Goal: Information Seeking & Learning: Learn about a topic

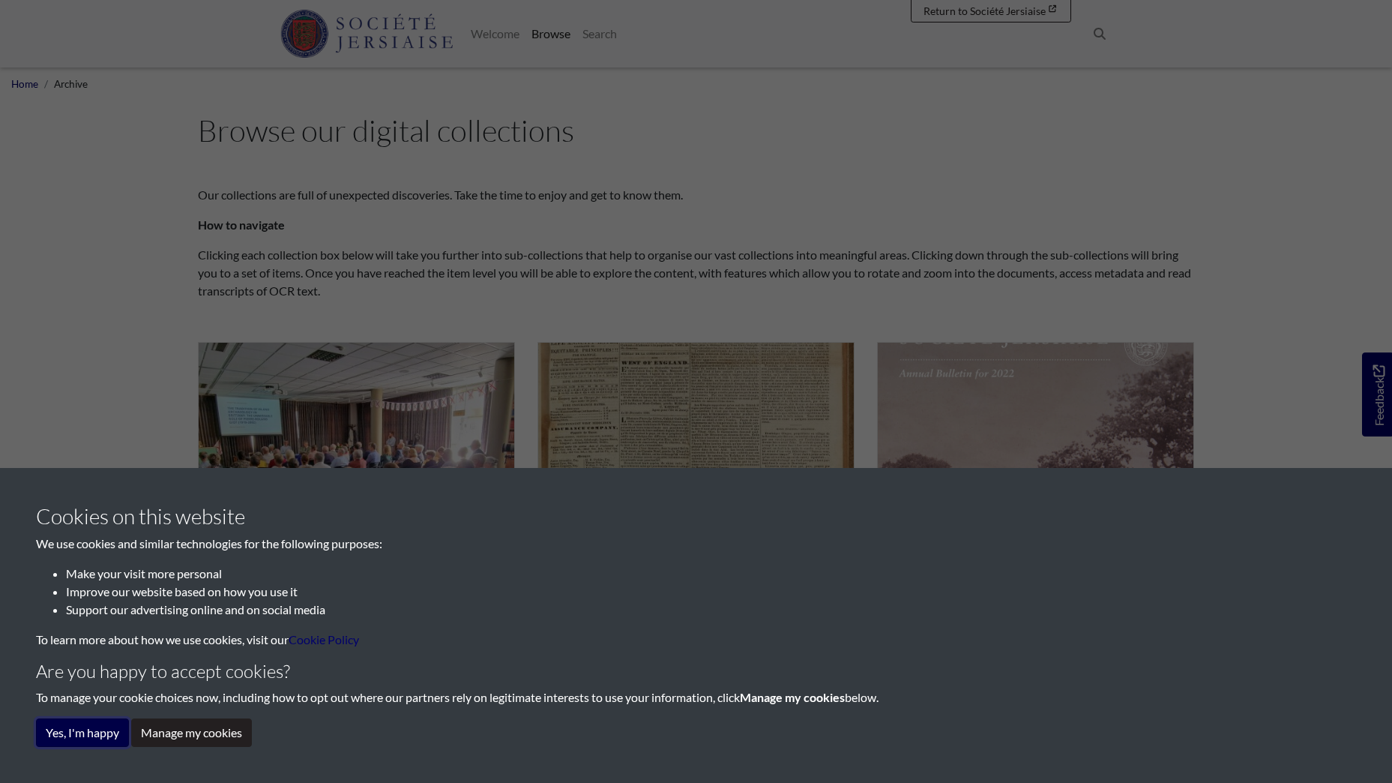
click at [113, 732] on button "Yes, I'm happy" at bounding box center [82, 732] width 93 height 28
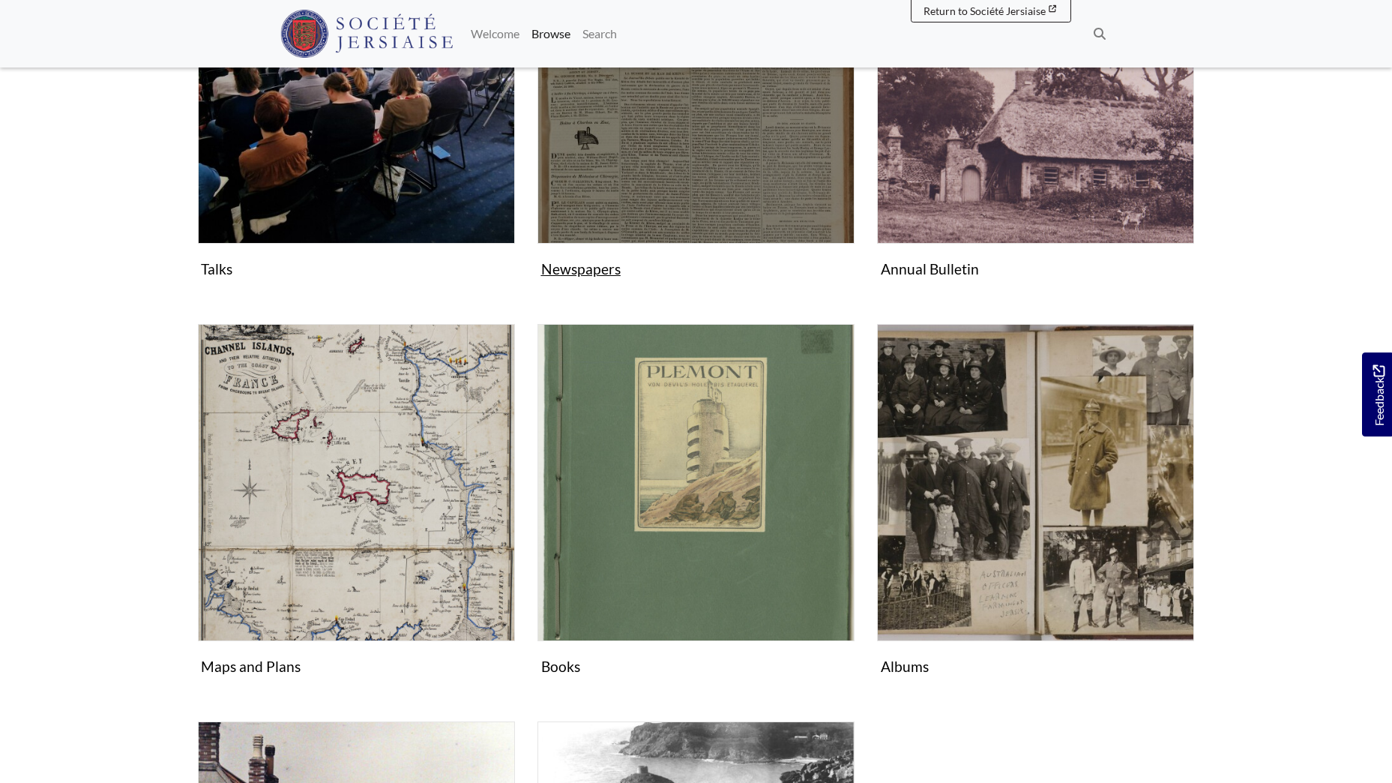
scroll to position [450, 0]
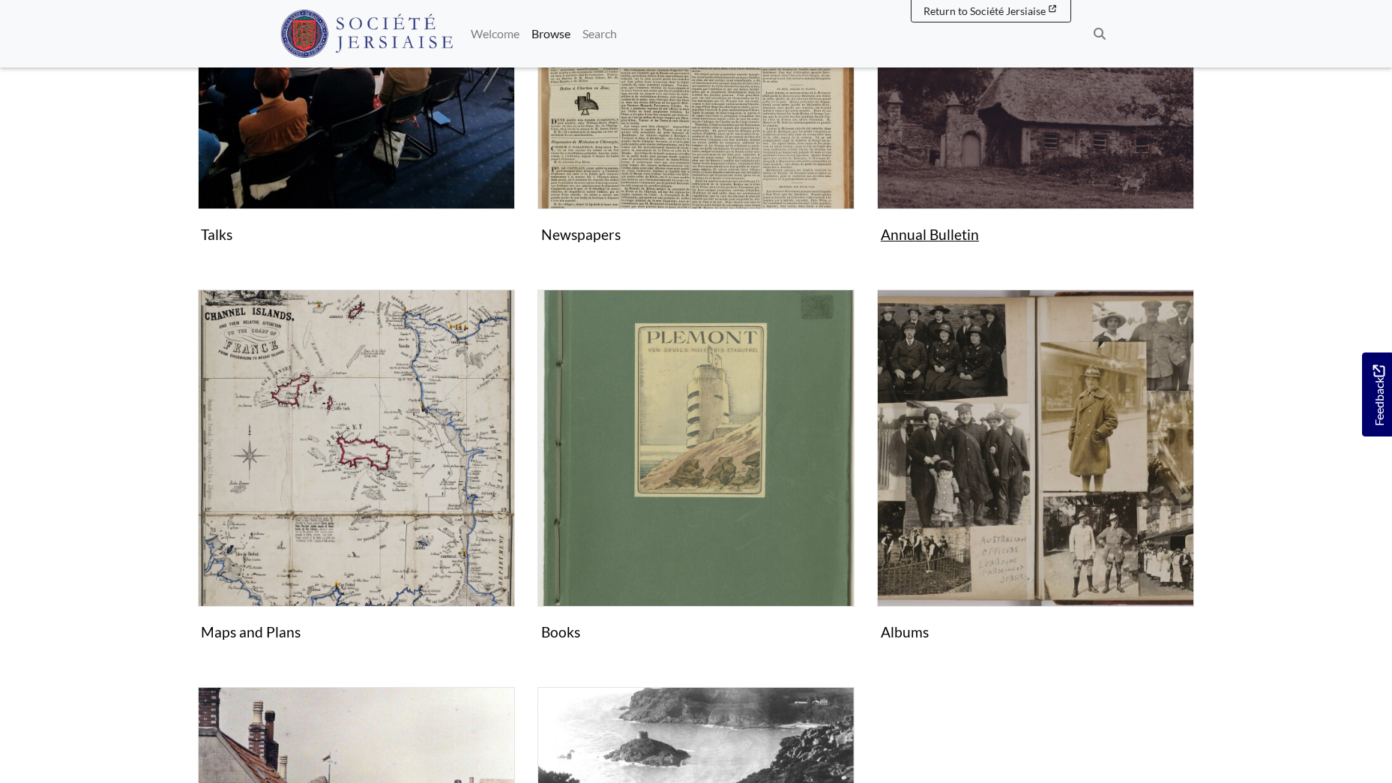
click at [985, 133] on img "Subcollection" at bounding box center [1035, 50] width 317 height 317
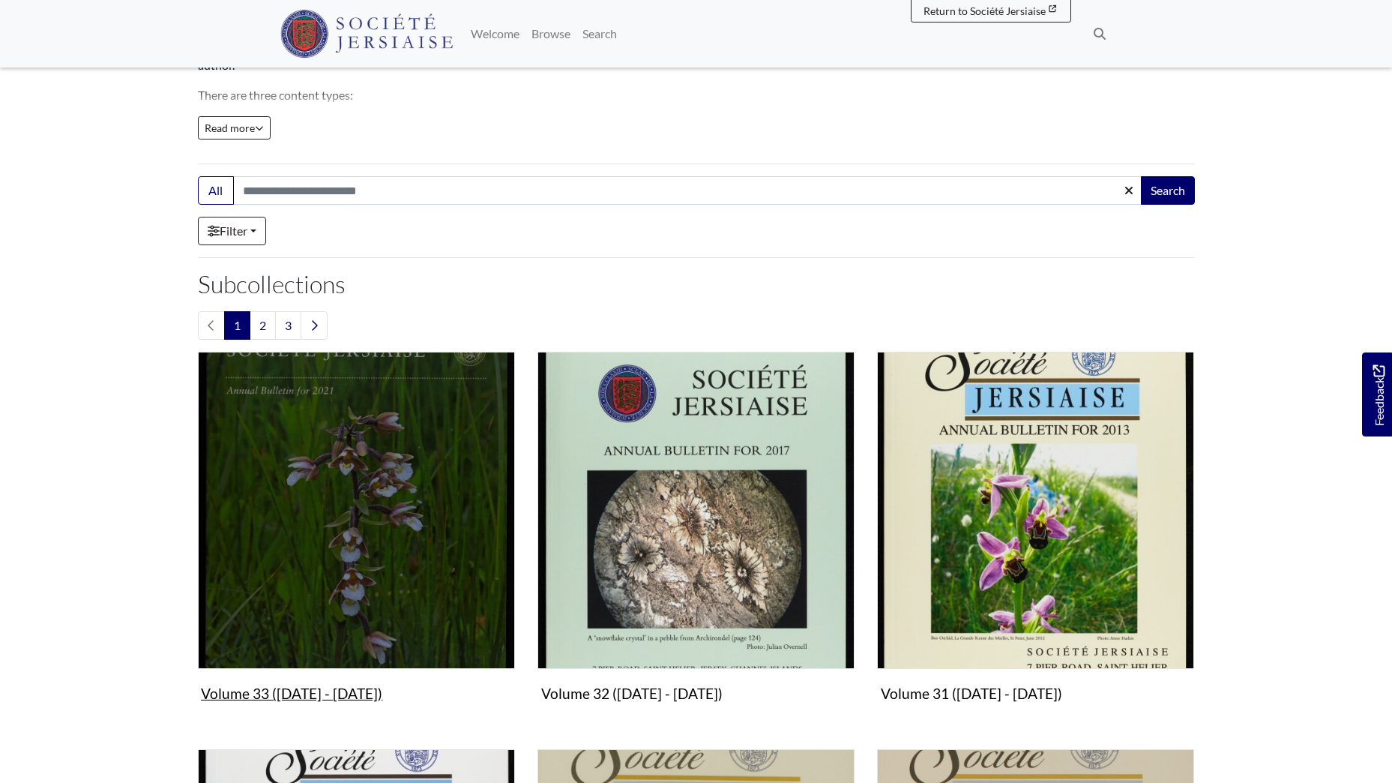
scroll to position [150, 0]
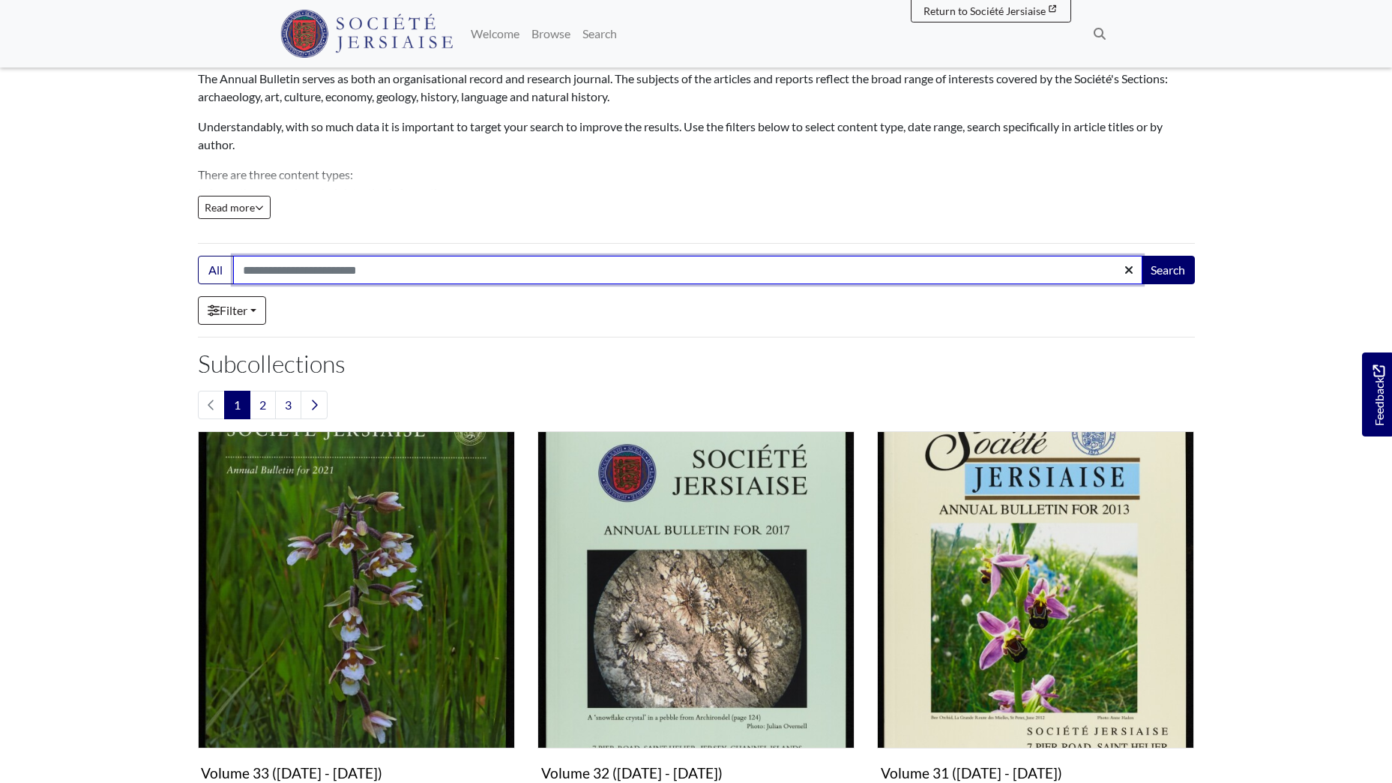
click at [311, 266] on input "Search:" at bounding box center [687, 270] width 909 height 28
type input "**********"
click at [1141, 256] on button "Search" at bounding box center [1168, 270] width 54 height 28
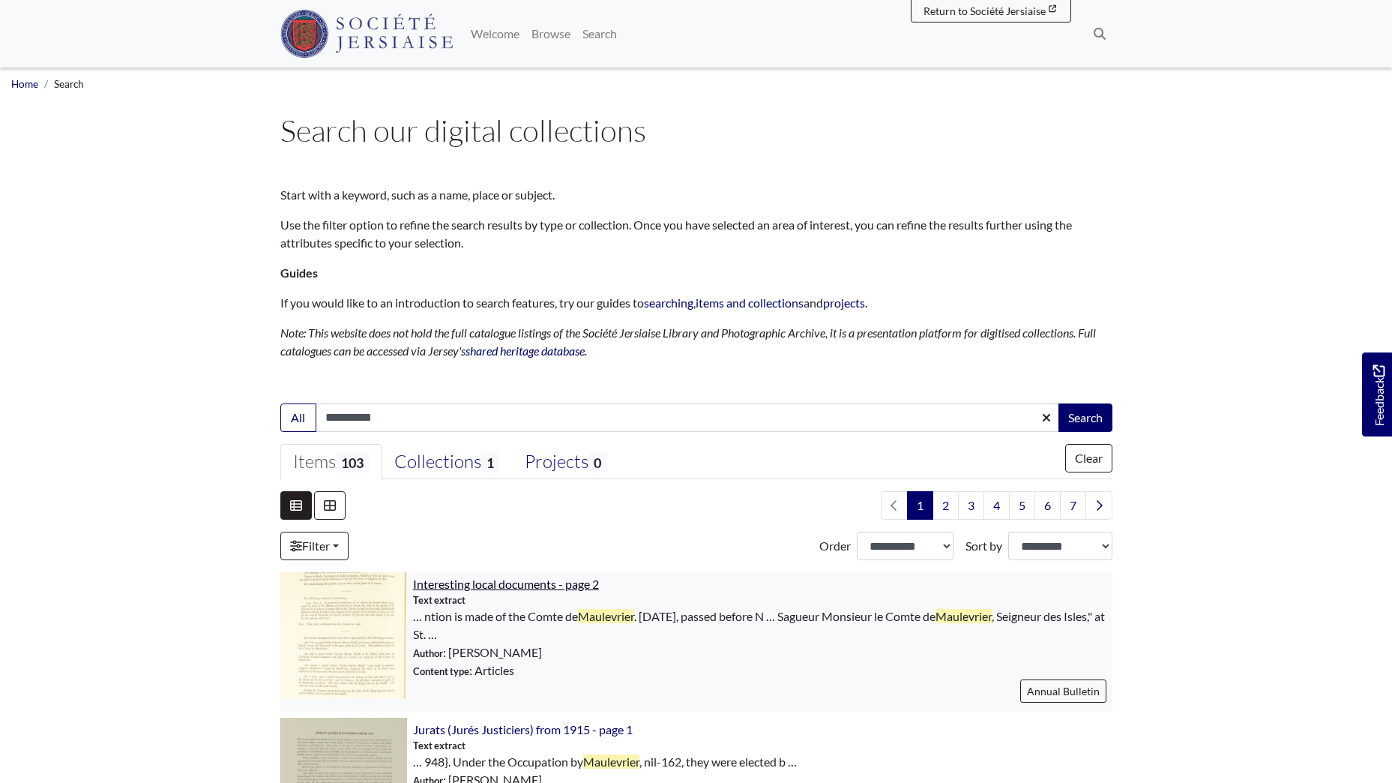
click at [480, 584] on span "Interesting local documents - page 2" at bounding box center [506, 583] width 186 height 14
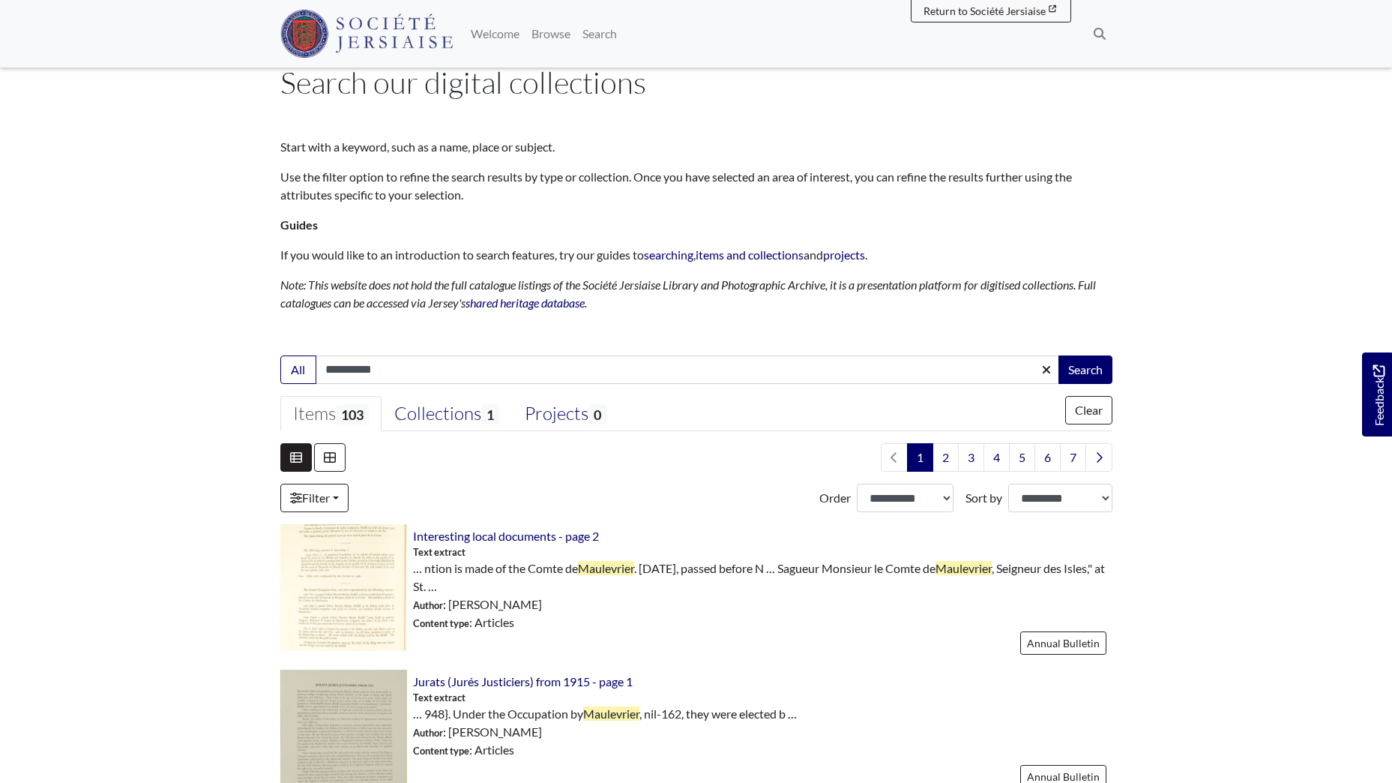
scroll to position [75, 0]
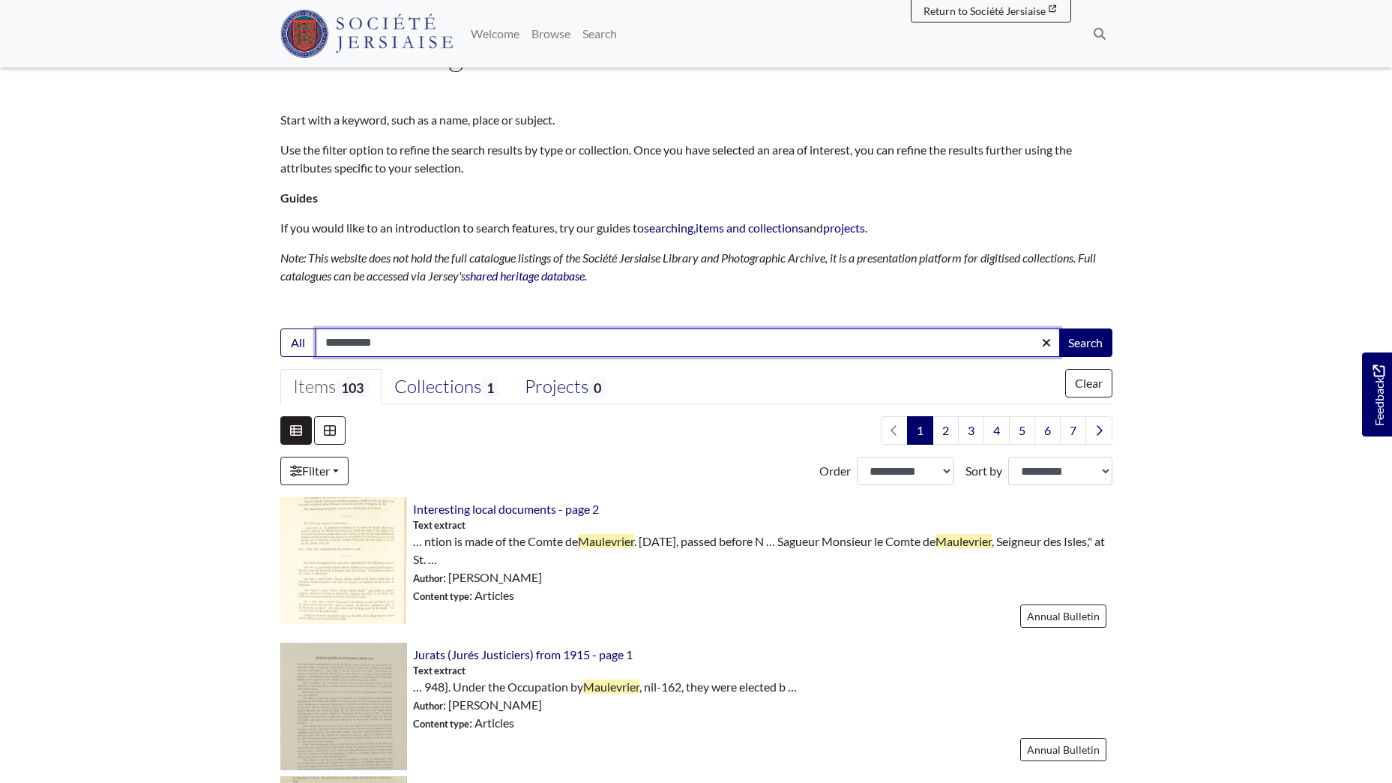
drag, startPoint x: 323, startPoint y: 344, endPoint x: 234, endPoint y: 335, distance: 89.7
click at [322, 344] on input "**********" at bounding box center [688, 342] width 744 height 28
type input "**********"
click at [1058, 328] on button "Search" at bounding box center [1085, 342] width 54 height 28
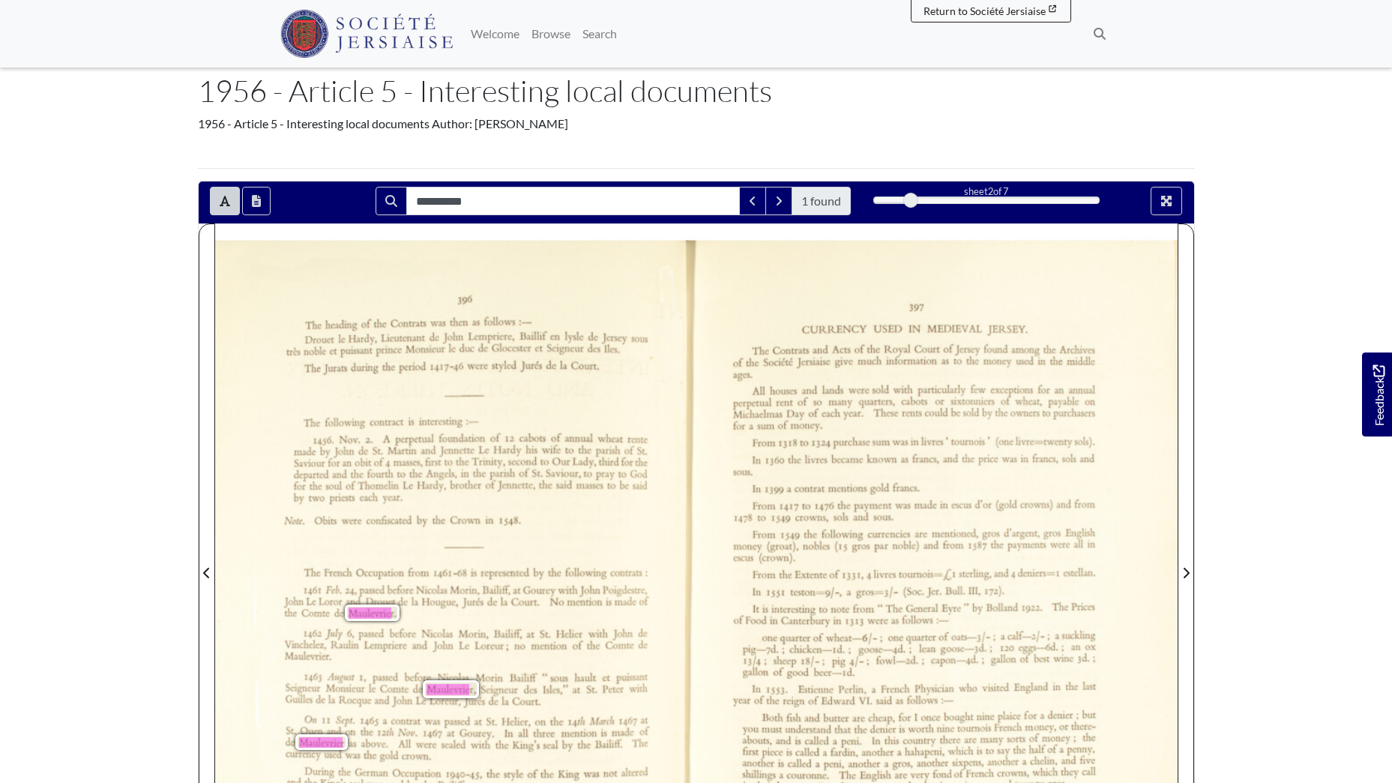
scroll to position [150, 0]
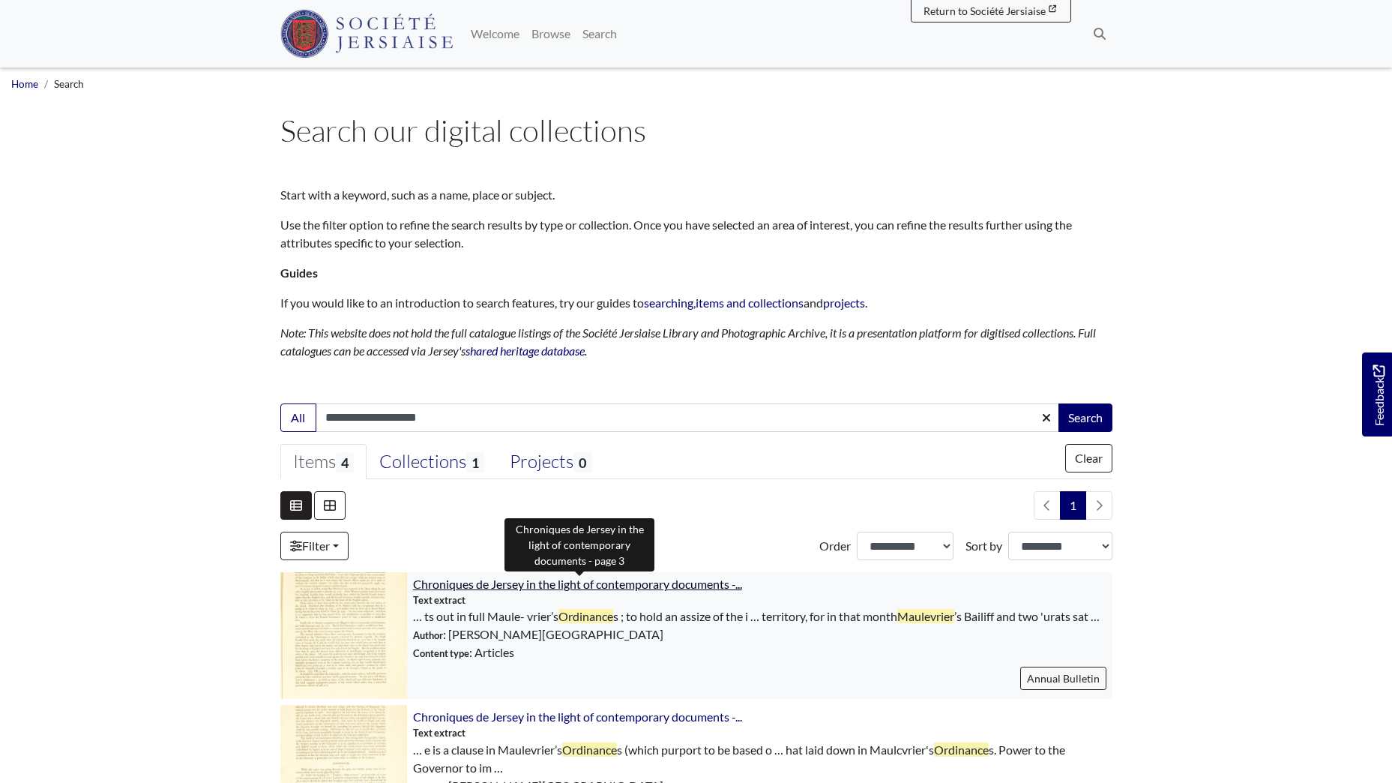
click at [584, 589] on span "Chroniques de Jersey in the light of contemporary documents -..." at bounding box center [577, 583] width 329 height 14
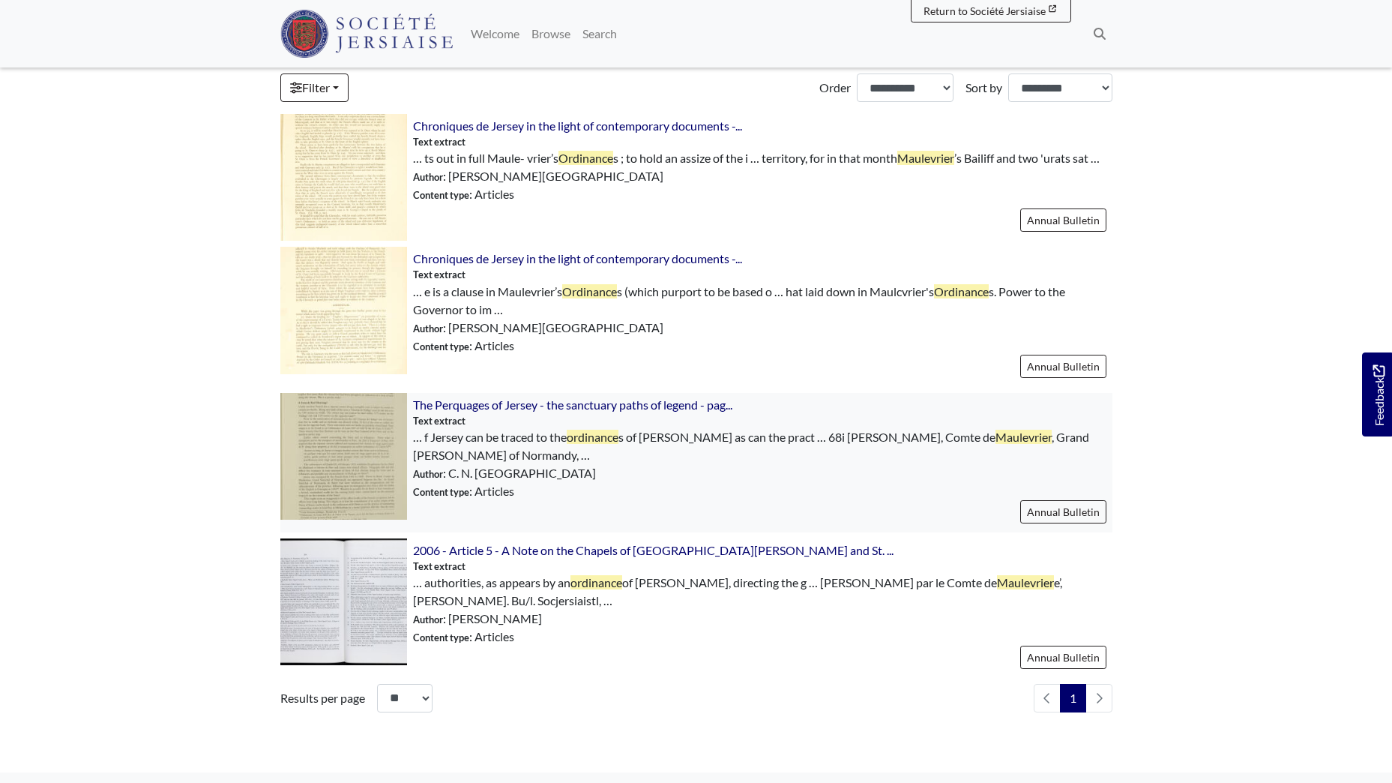
scroll to position [375, 0]
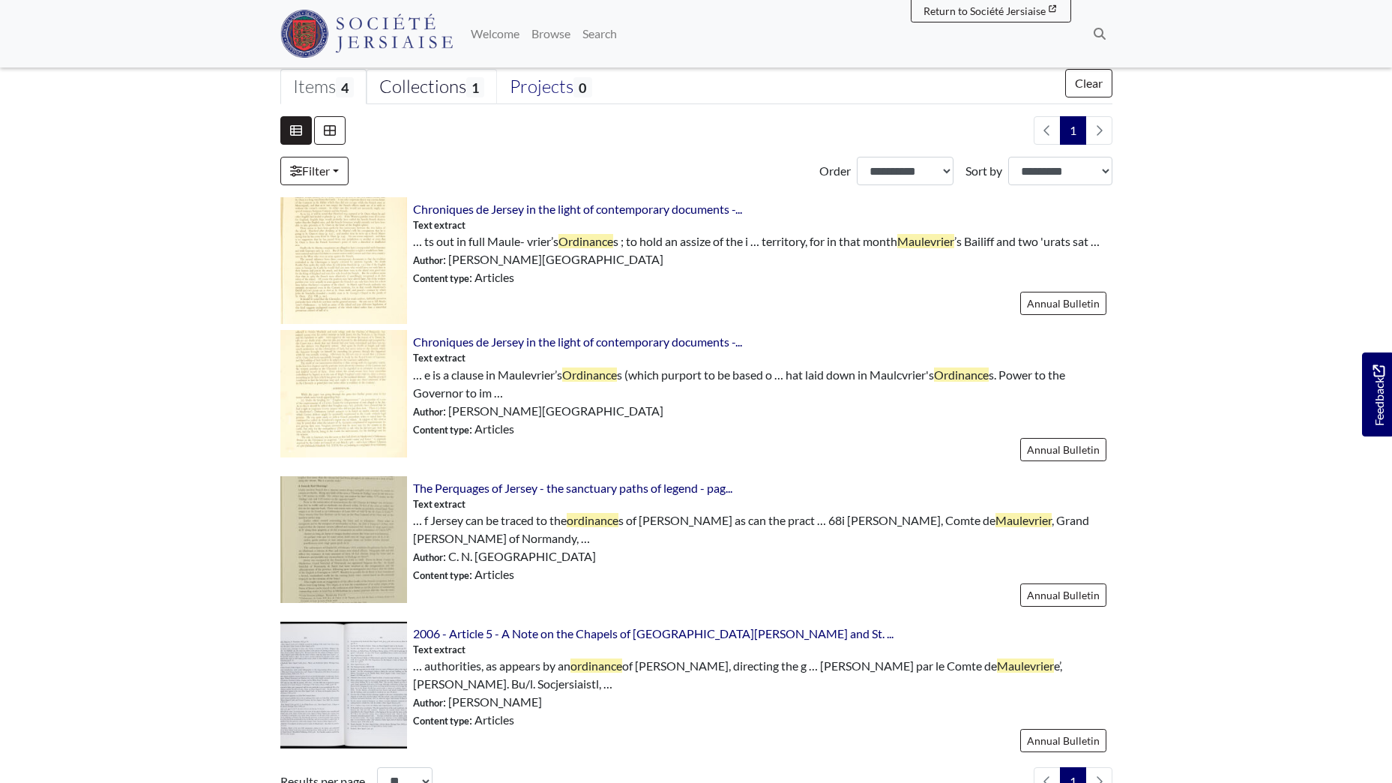
click at [447, 85] on div "Collections 1" at bounding box center [431, 87] width 105 height 22
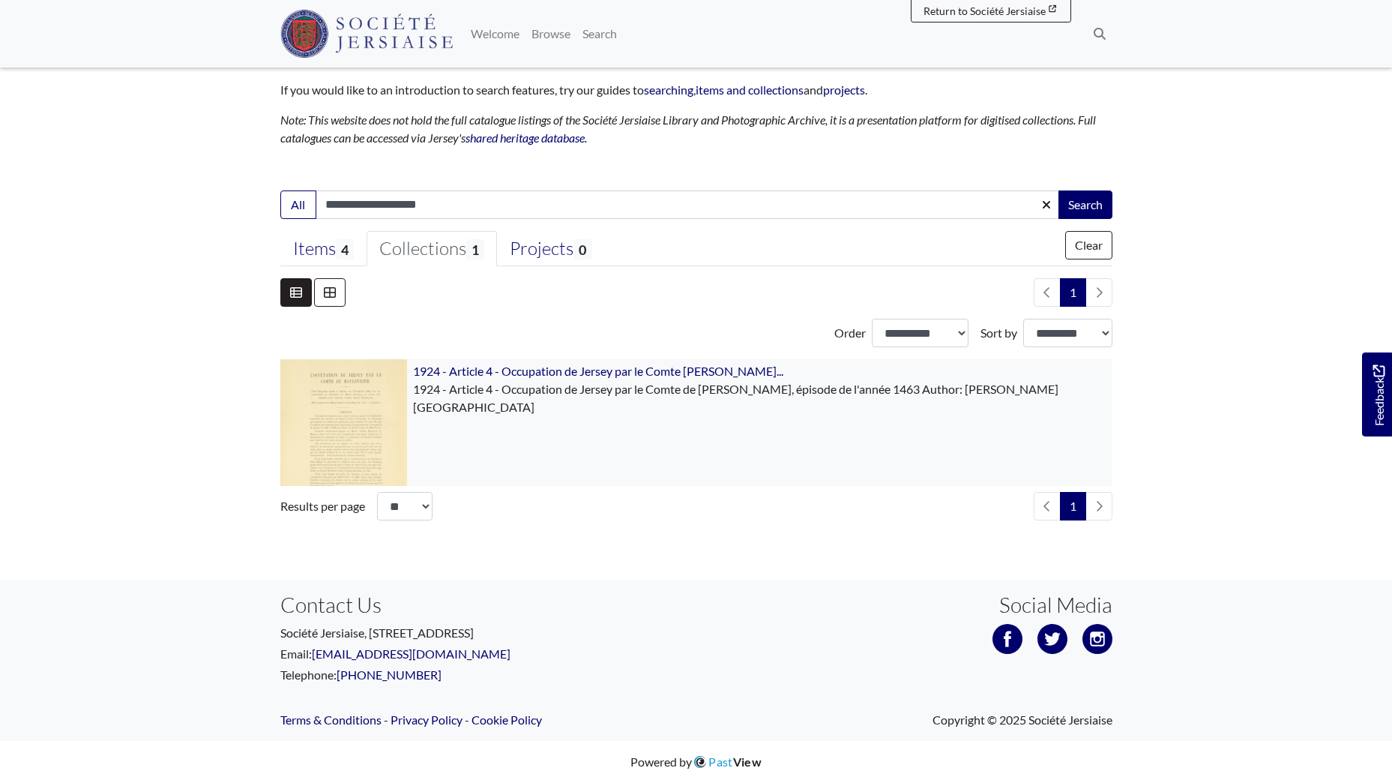
click at [393, 379] on img at bounding box center [343, 422] width 127 height 127
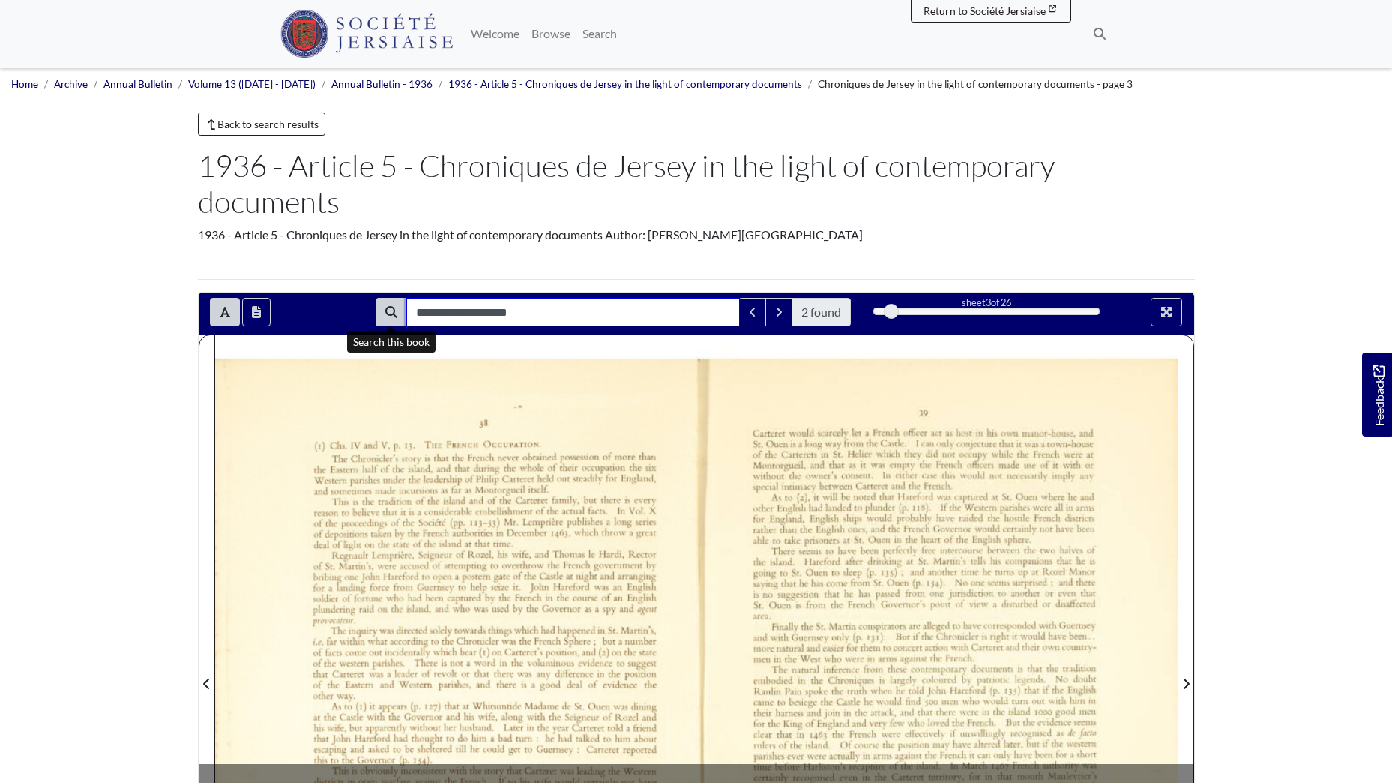
drag, startPoint x: 472, startPoint y: 313, endPoint x: 396, endPoint y: 310, distance: 75.7
click at [396, 310] on div "**********" at bounding box center [613, 312] width 475 height 28
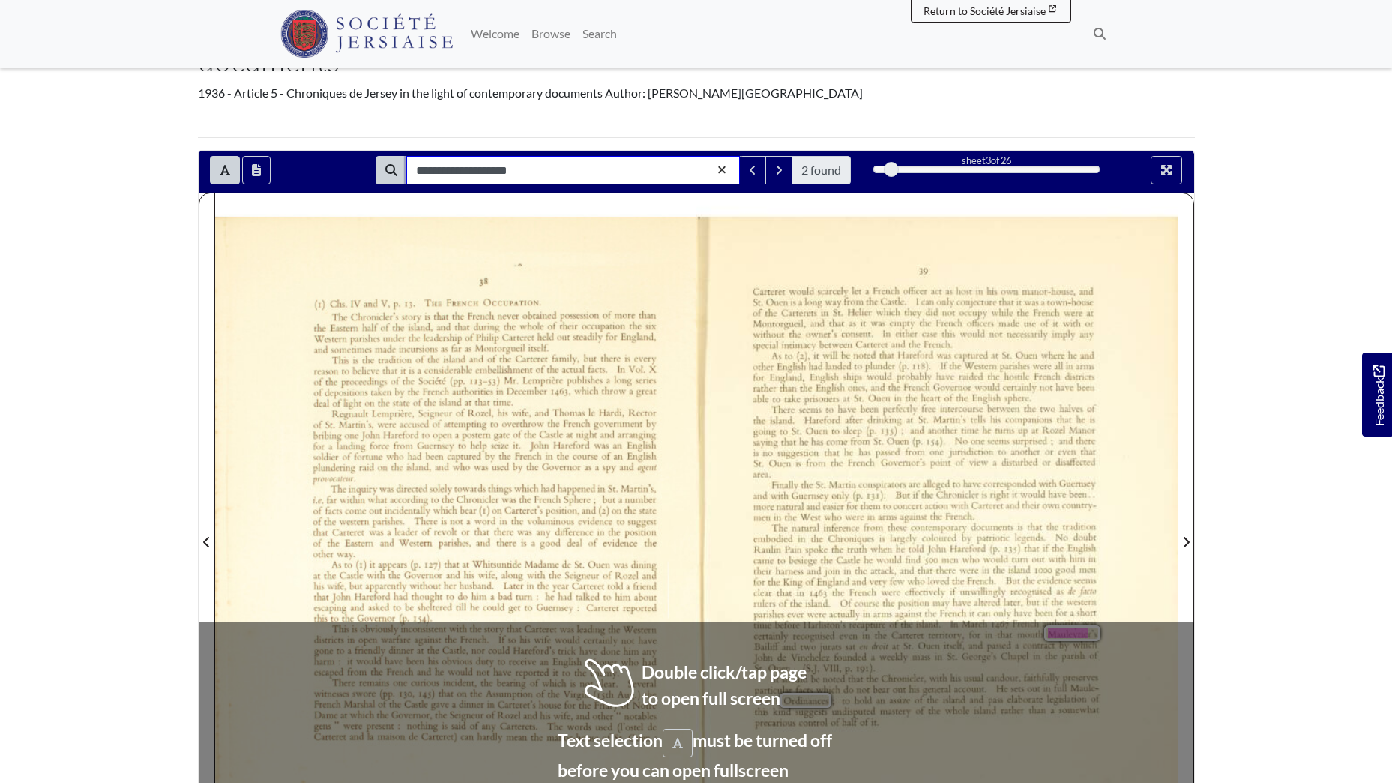
scroll to position [150, 0]
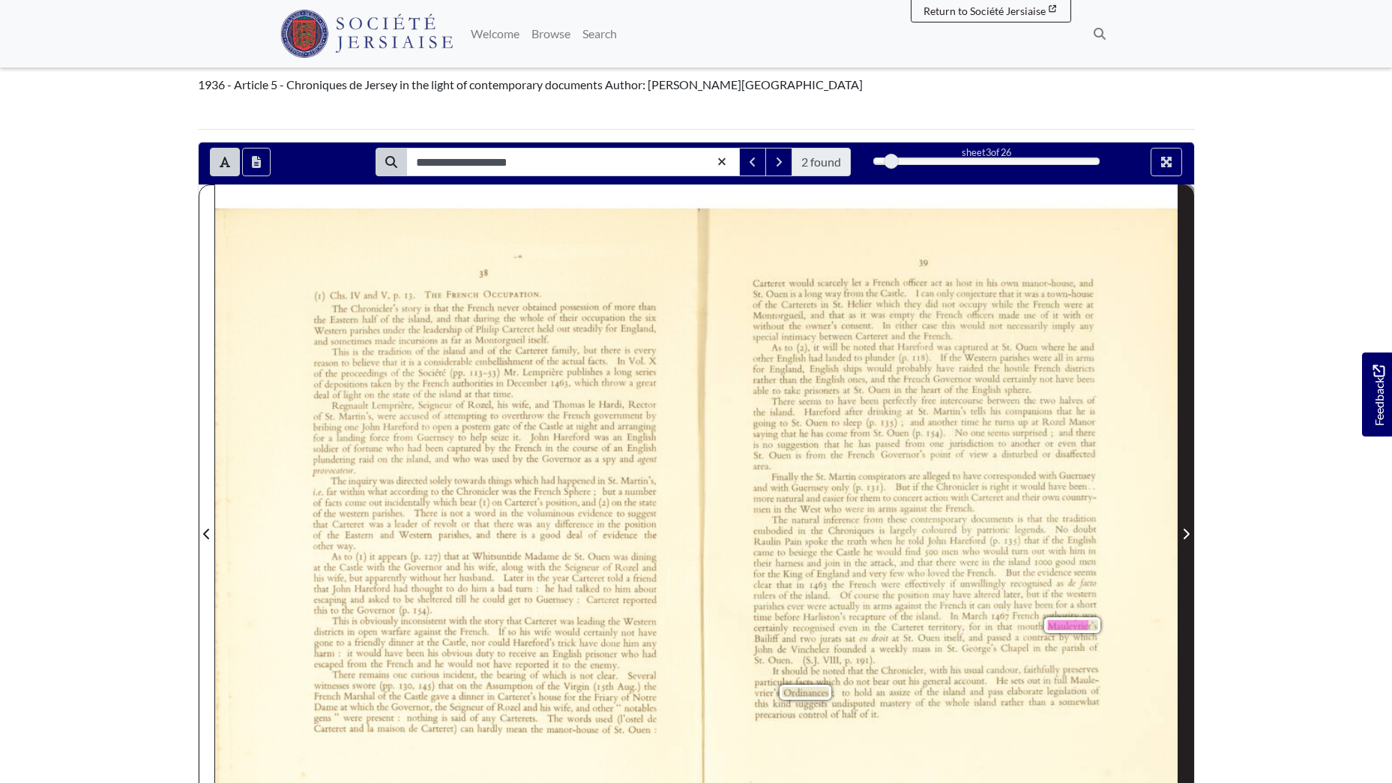
click at [1189, 537] on icon "Next Page" at bounding box center [1185, 534] width 7 height 12
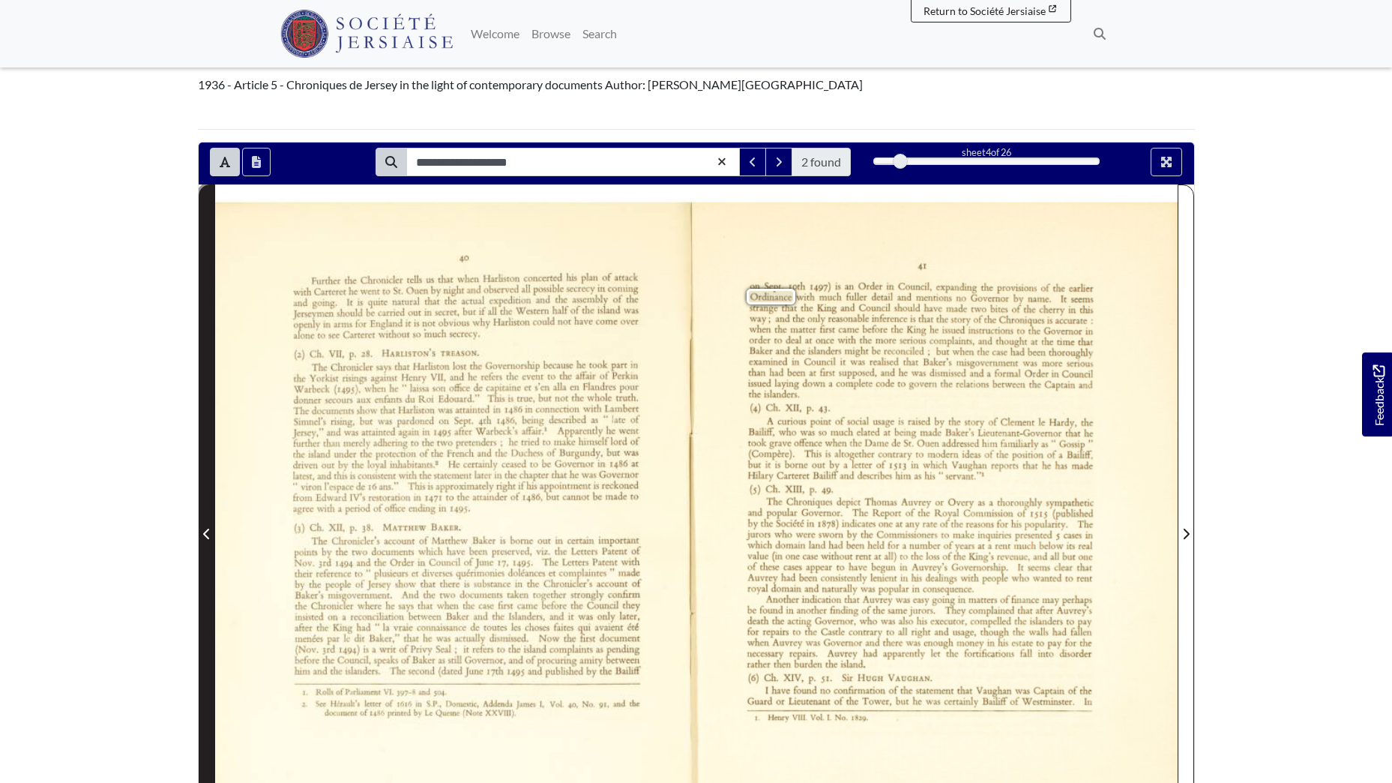
click at [205, 534] on icon "Previous Page" at bounding box center [206, 534] width 7 height 12
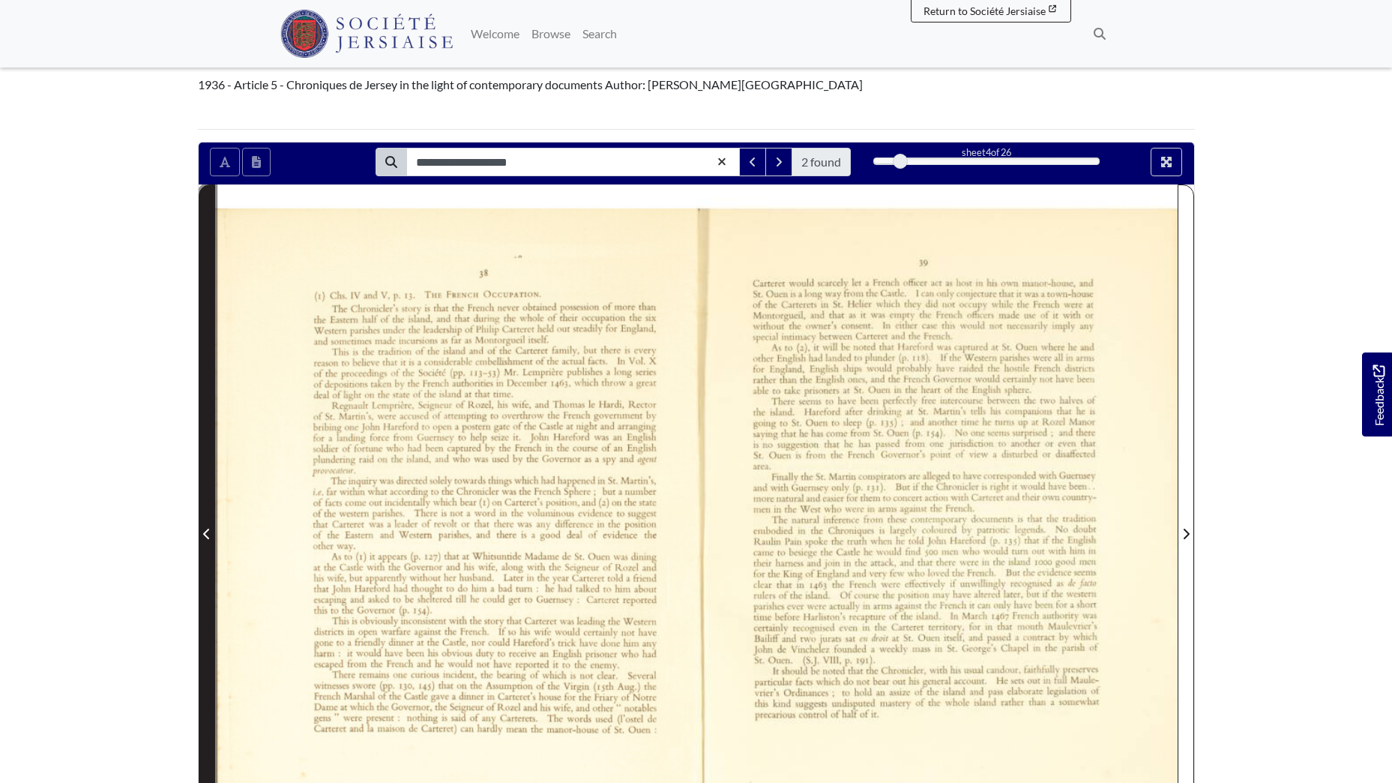
click at [205, 534] on icon "Previous Page" at bounding box center [206, 534] width 7 height 12
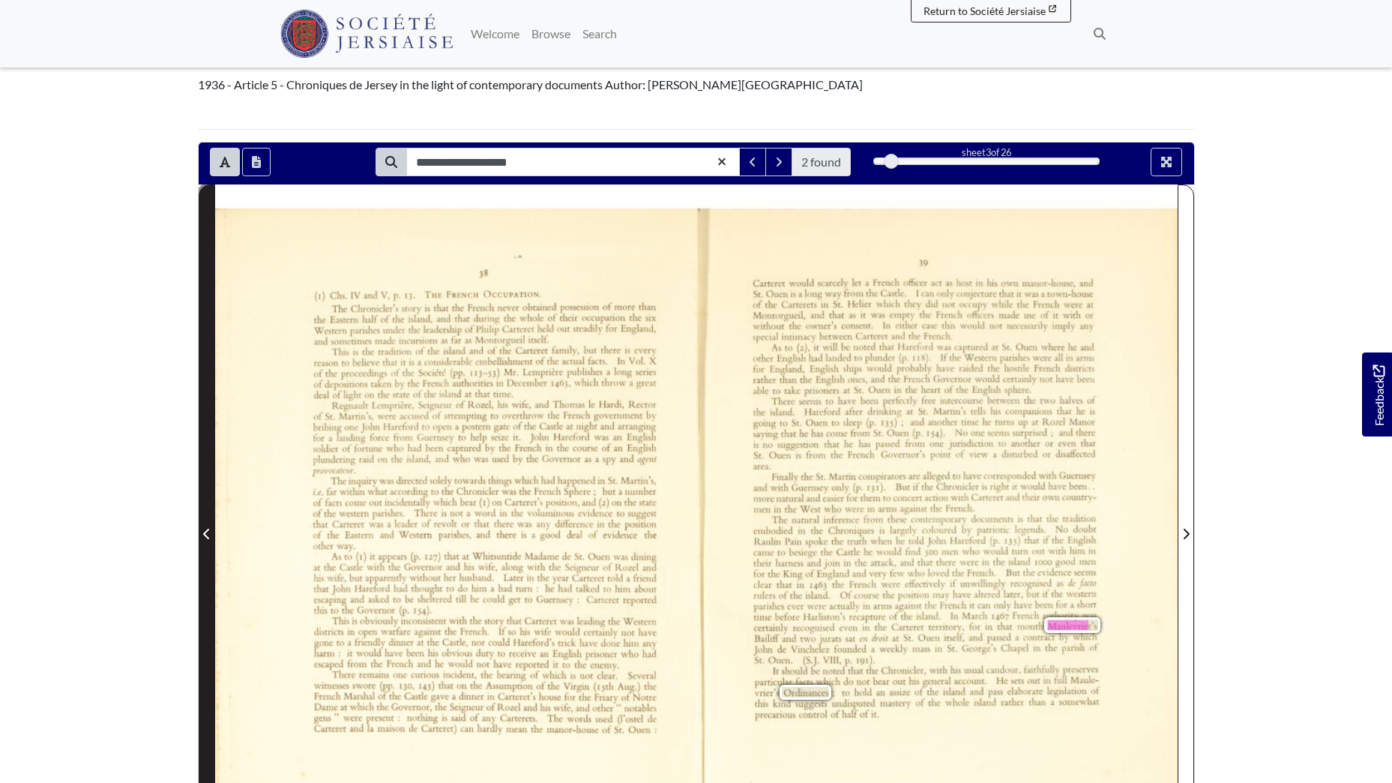
click at [205, 534] on icon "Previous Page" at bounding box center [206, 534] width 7 height 12
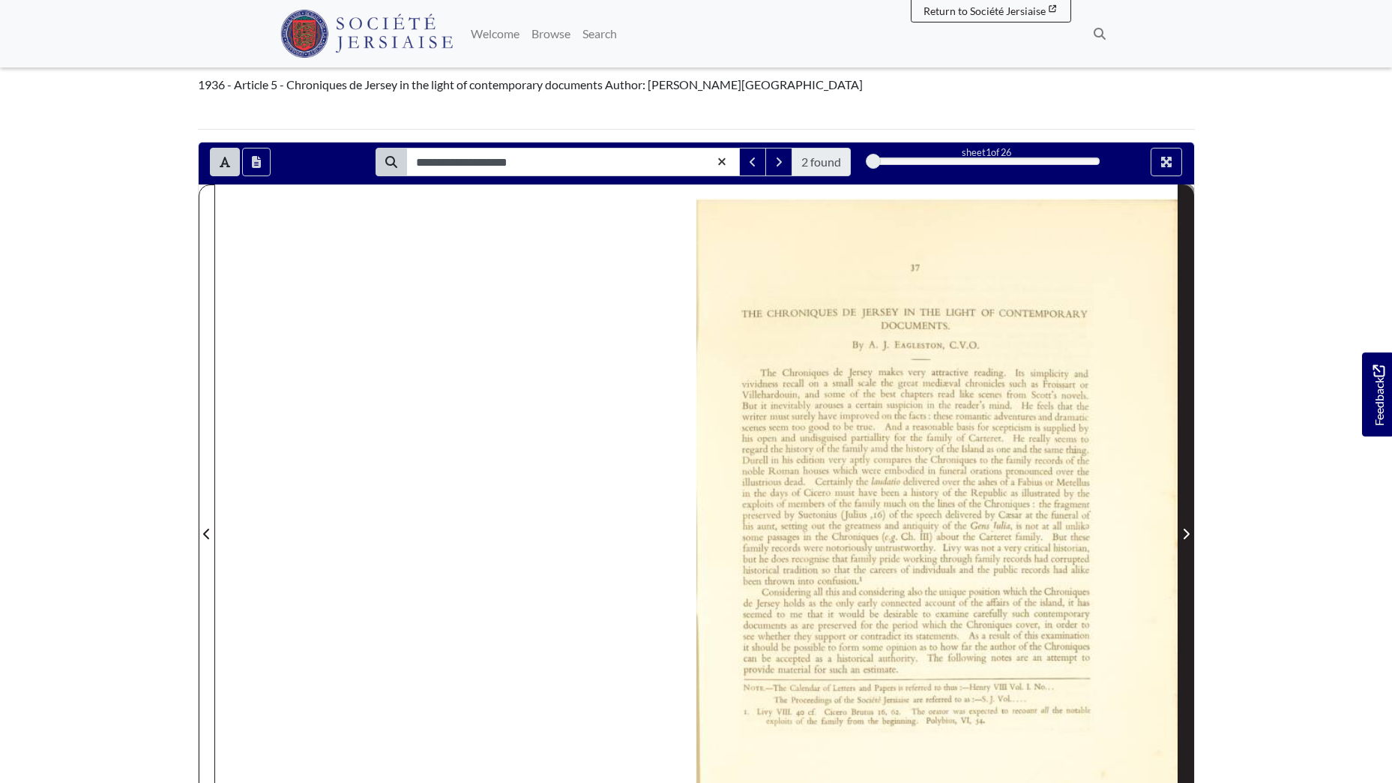
click at [1190, 537] on span "Next Page" at bounding box center [1185, 534] width 15 height 18
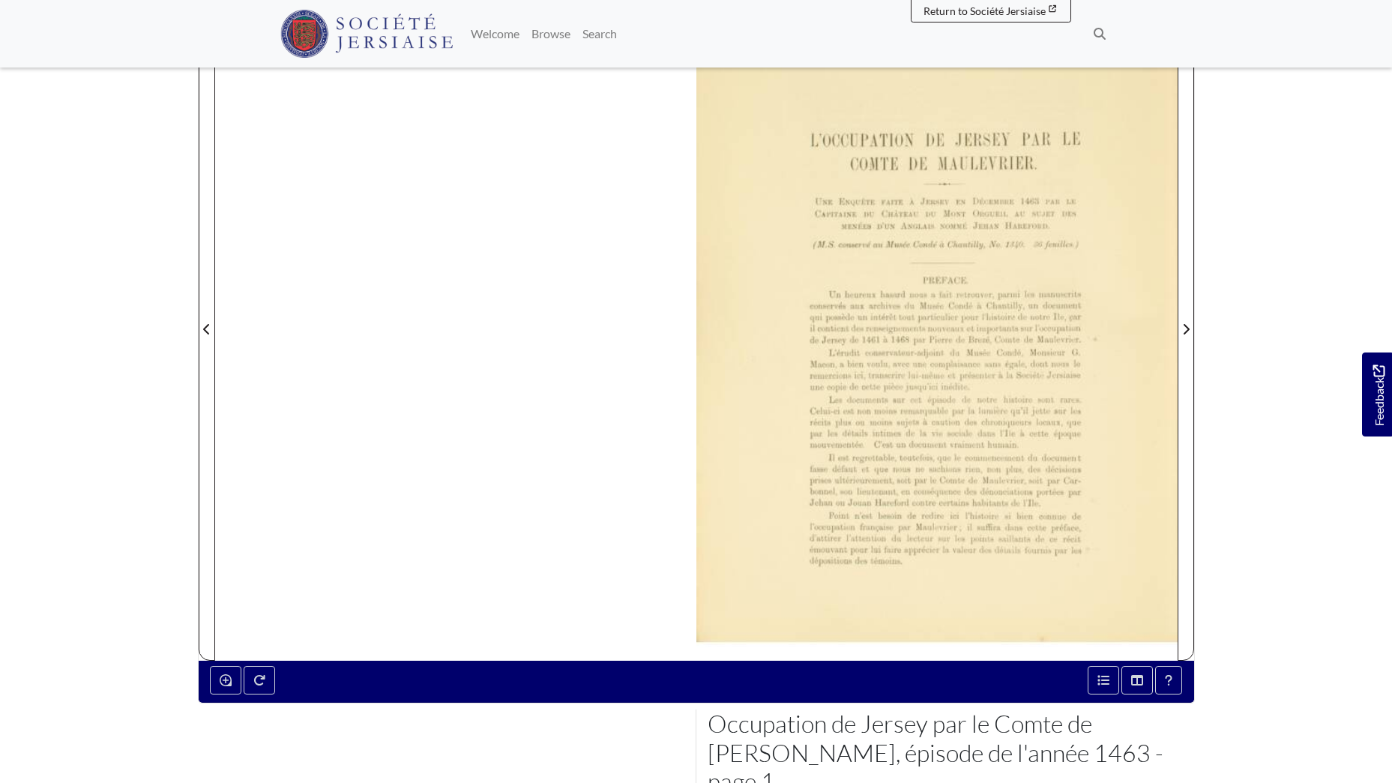
scroll to position [375, 0]
